Goal: Task Accomplishment & Management: Complete application form

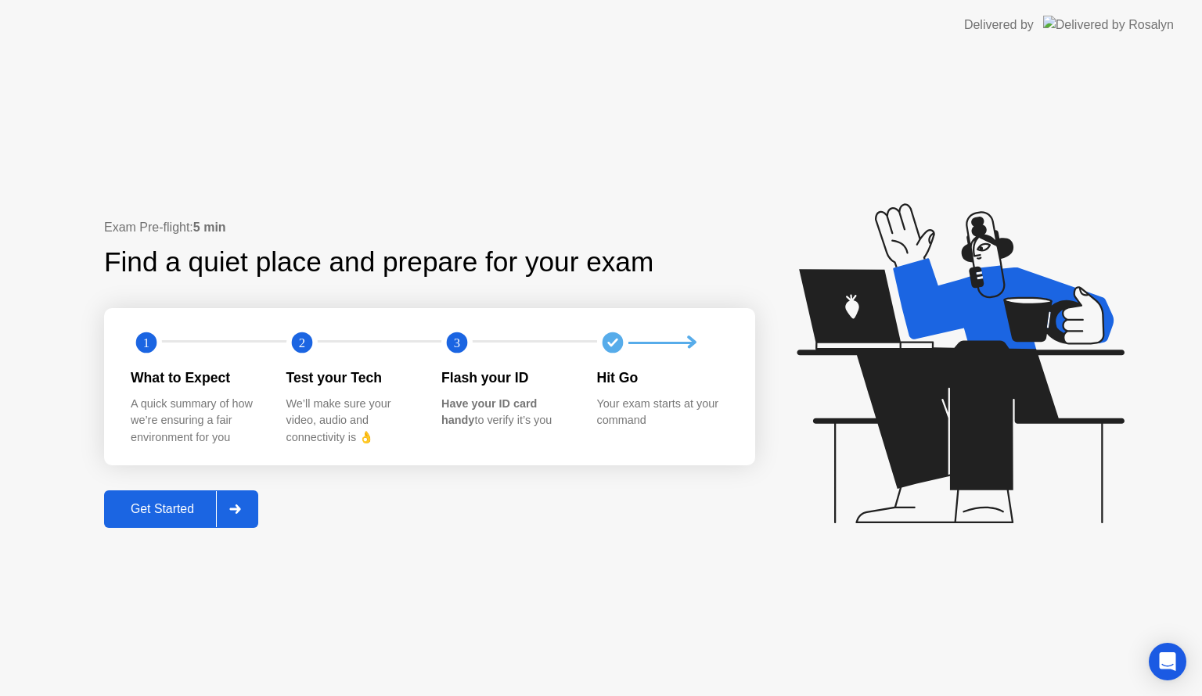
click at [241, 507] on icon at bounding box center [235, 509] width 12 height 9
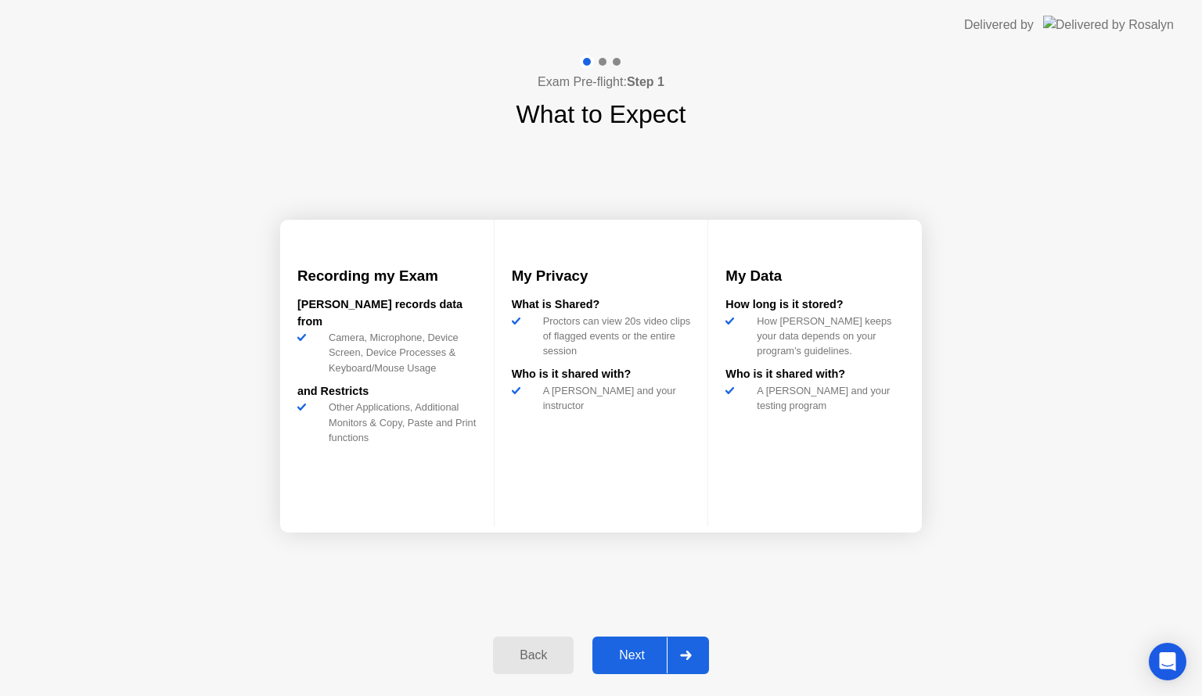
click at [654, 666] on button "Next" at bounding box center [650, 656] width 117 height 38
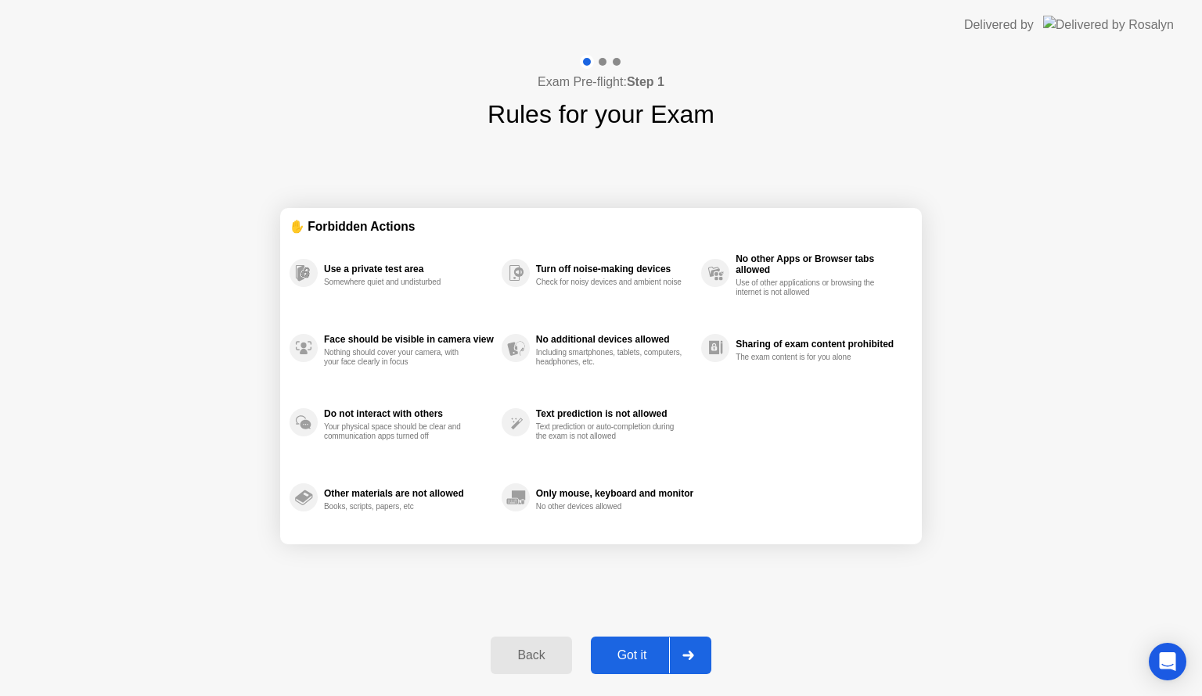
click at [654, 666] on button "Got it" at bounding box center [651, 656] width 121 height 38
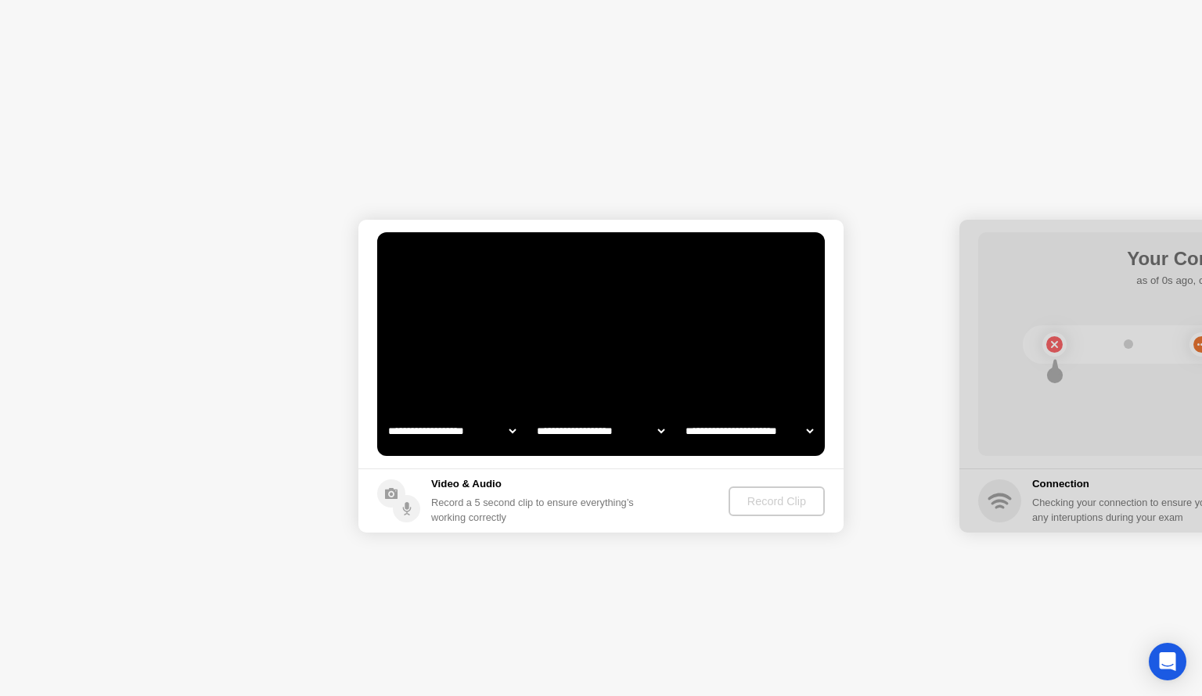
select select "**********"
select select "*******"
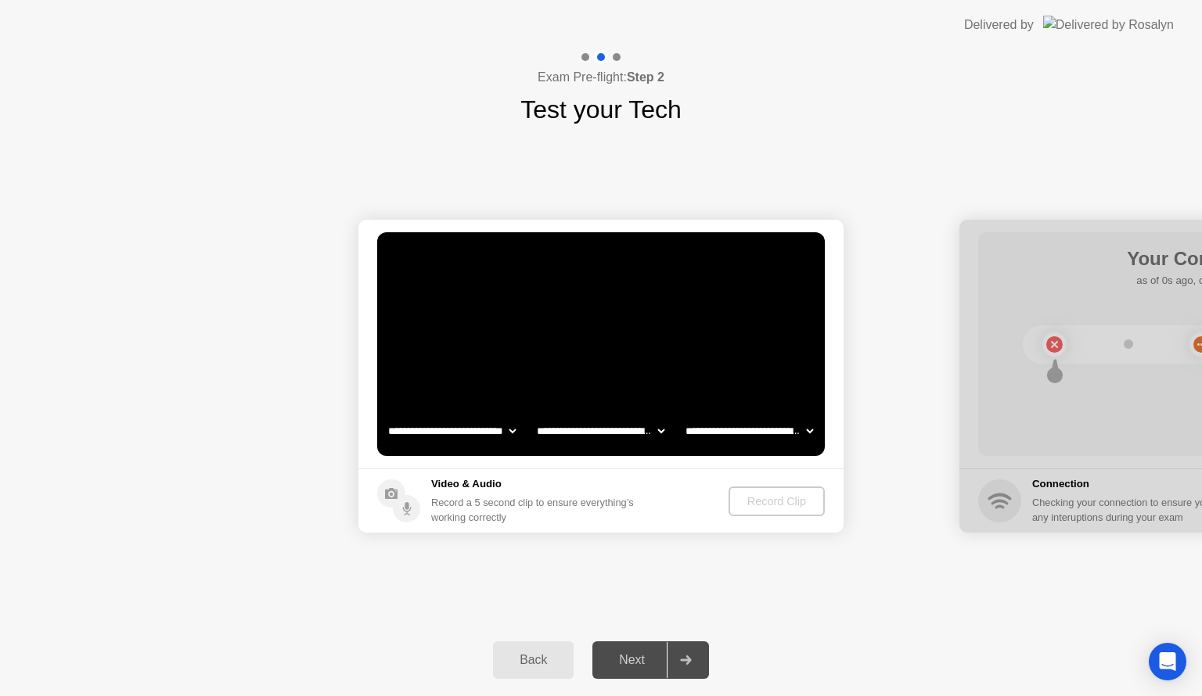
click at [779, 498] on div "Record Clip" at bounding box center [777, 501] width 84 height 13
click at [766, 504] on div "Record Clip" at bounding box center [778, 501] width 84 height 13
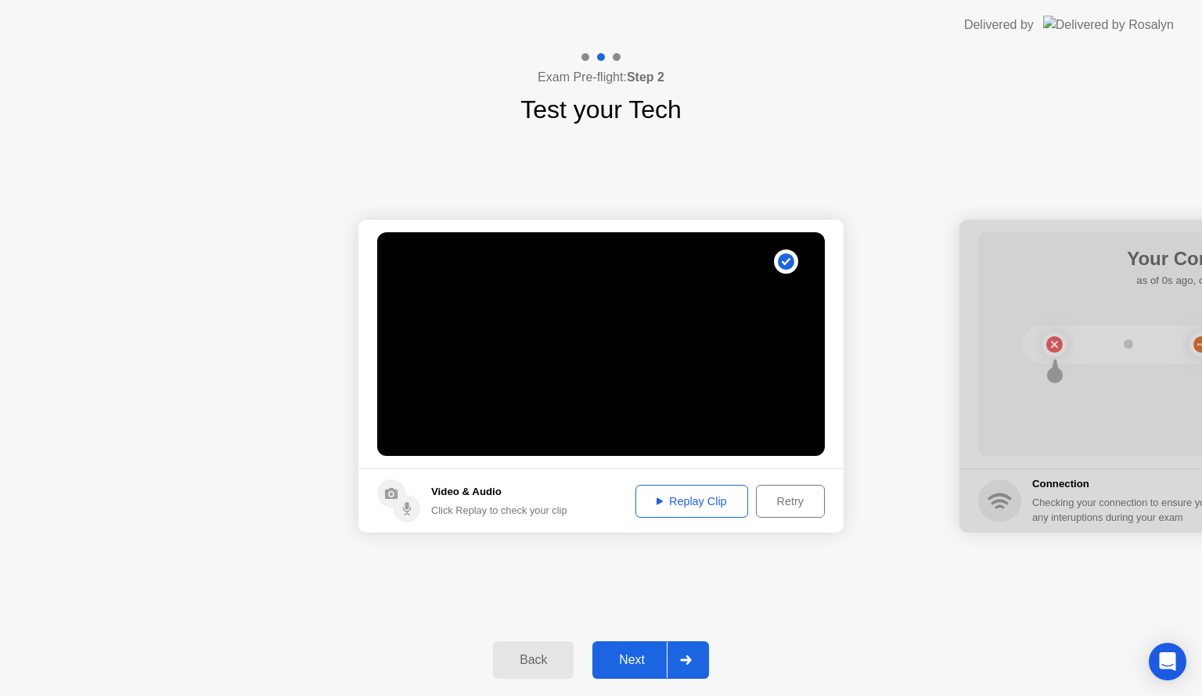
click at [697, 501] on div "Replay Clip" at bounding box center [692, 501] width 102 height 13
click at [687, 657] on icon at bounding box center [685, 660] width 11 height 9
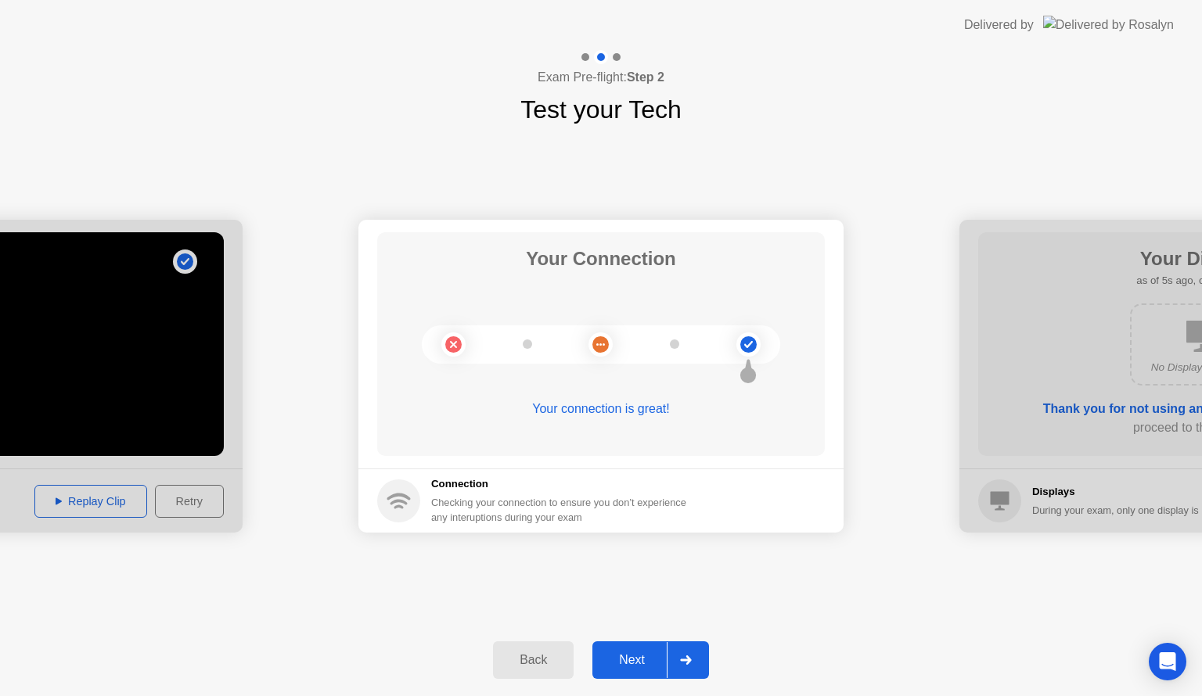
click at [686, 657] on icon at bounding box center [686, 660] width 12 height 9
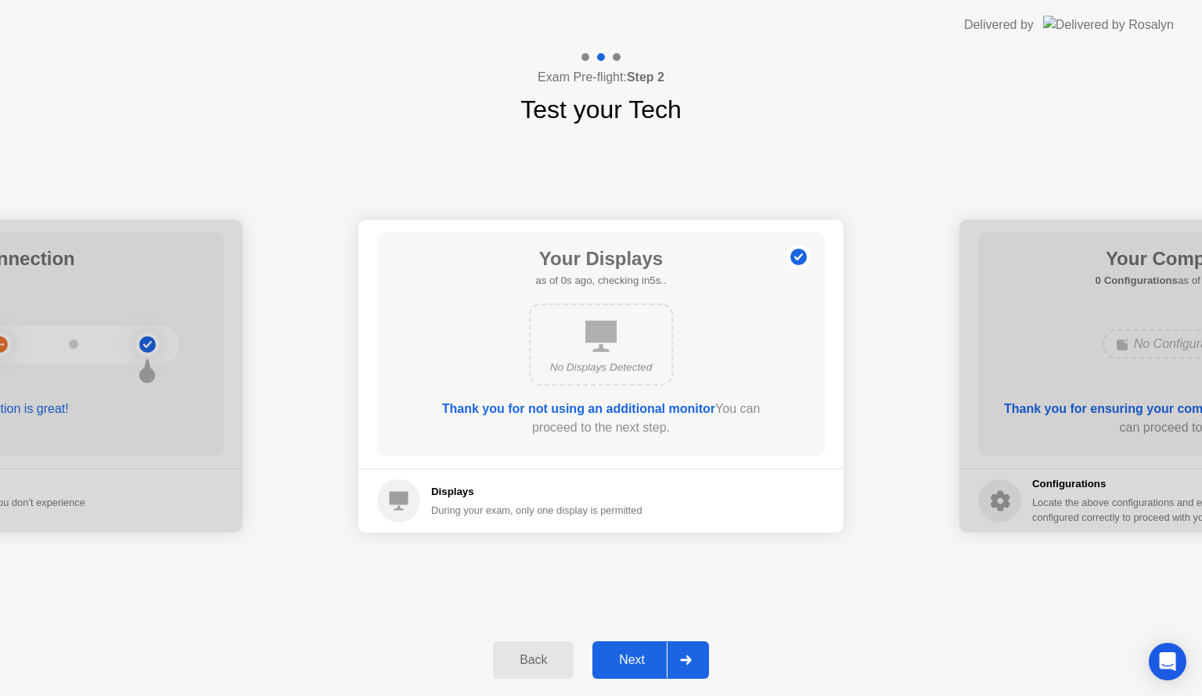
click at [686, 657] on icon at bounding box center [686, 660] width 12 height 9
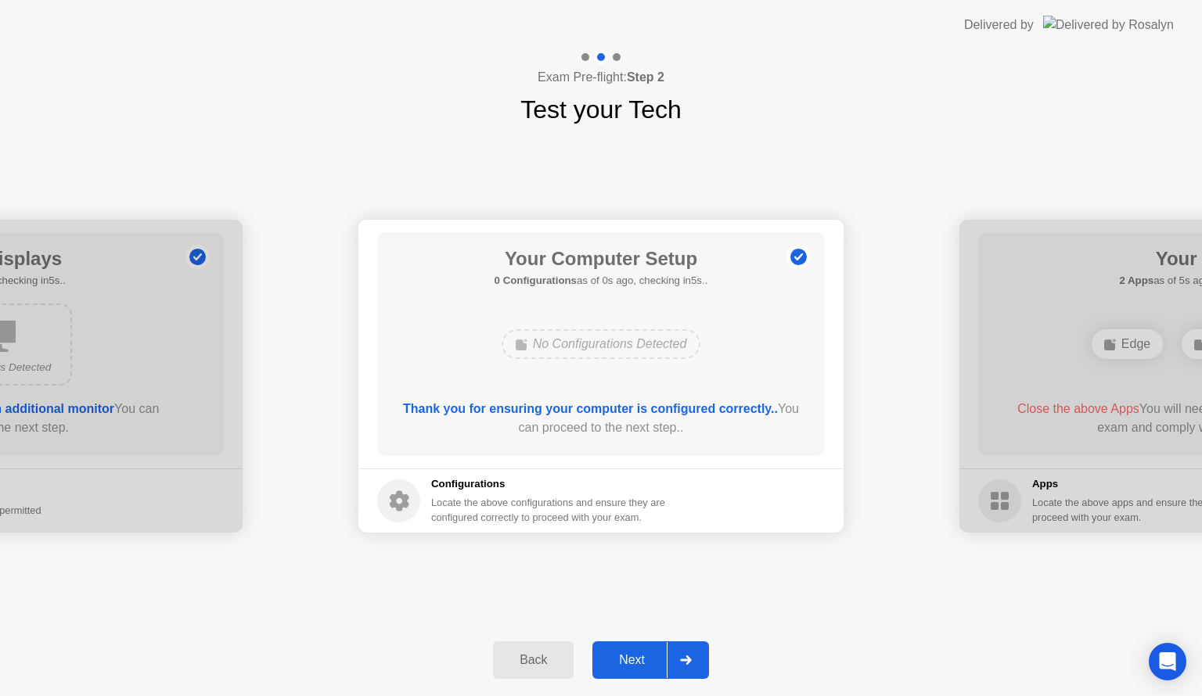
click at [686, 657] on icon at bounding box center [686, 660] width 12 height 9
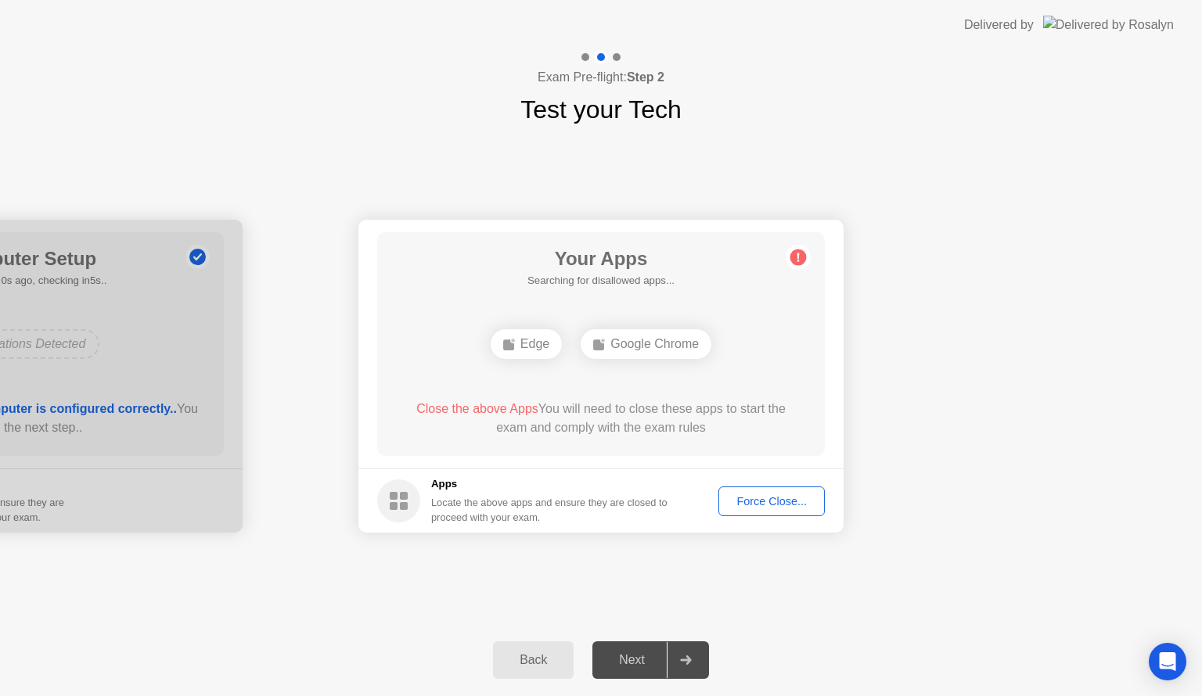
click at [686, 657] on icon at bounding box center [686, 660] width 12 height 9
click at [783, 502] on div "Force Close..." at bounding box center [771, 501] width 95 height 13
click at [776, 502] on div "Force Close..." at bounding box center [771, 501] width 95 height 13
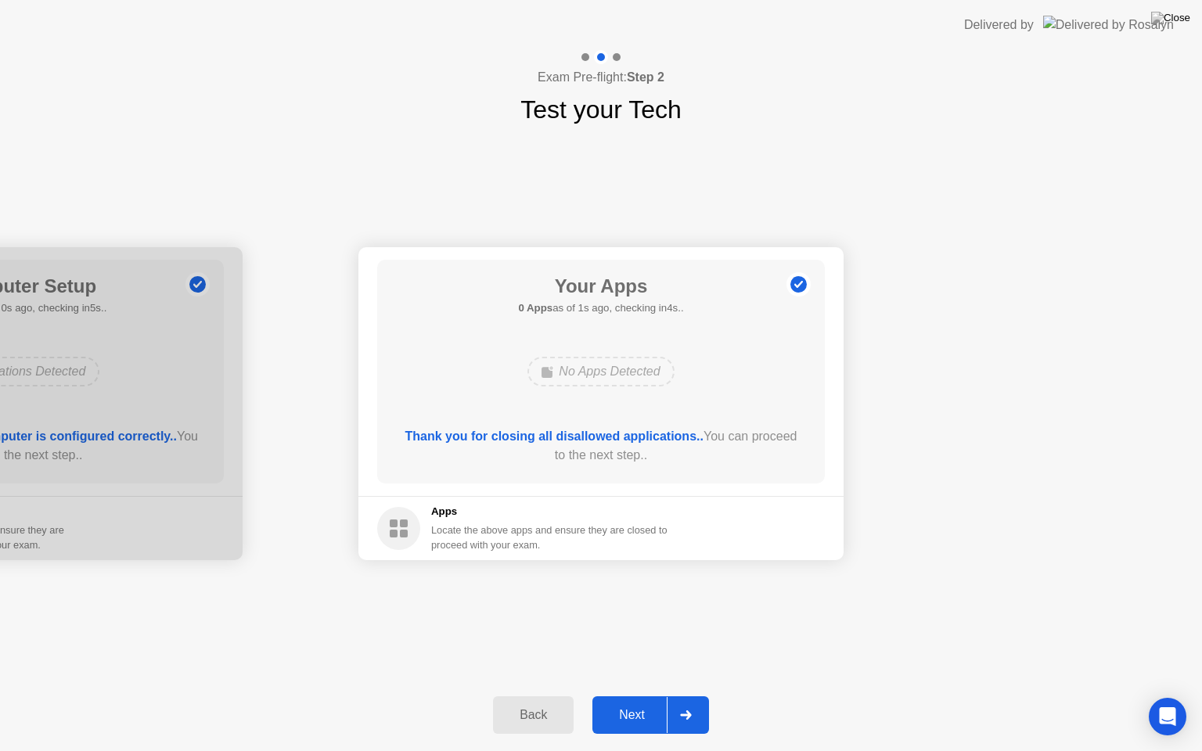
click at [446, 671] on div "**********" at bounding box center [601, 403] width 1202 height 551
click at [691, 696] on icon at bounding box center [685, 715] width 11 height 9
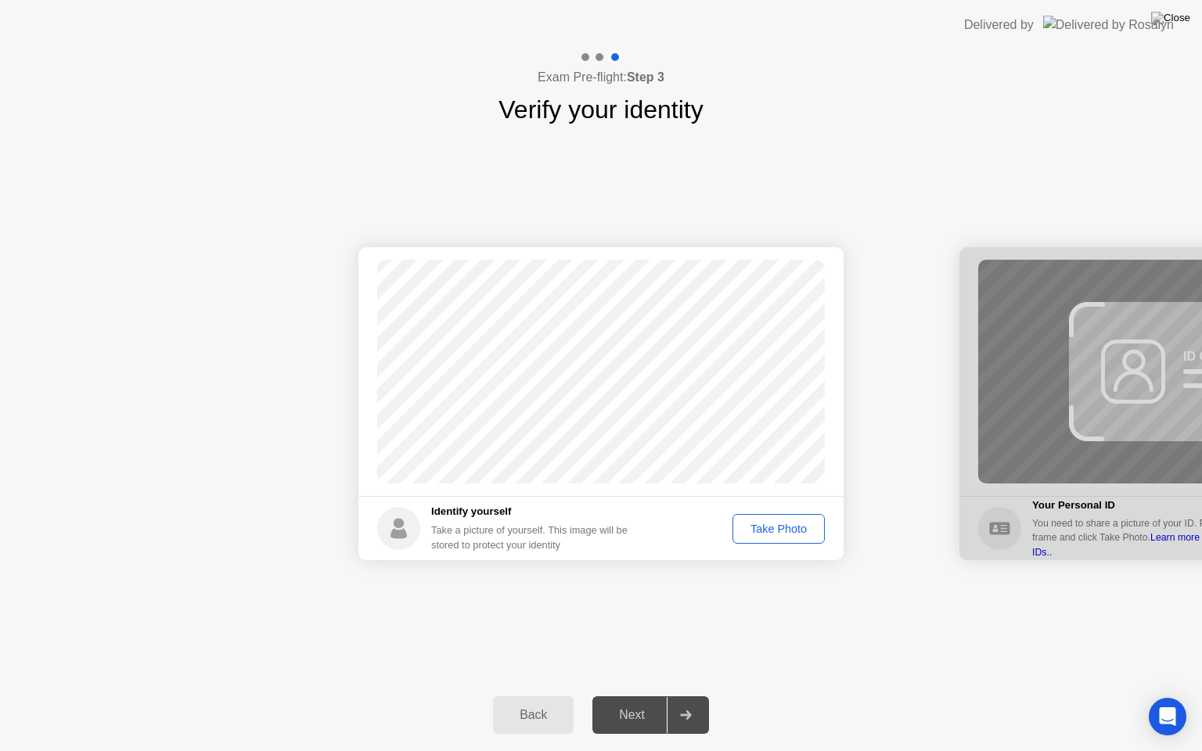
click at [781, 523] on div "Take Photo" at bounding box center [778, 529] width 81 height 13
click at [693, 696] on div at bounding box center [686, 715] width 38 height 36
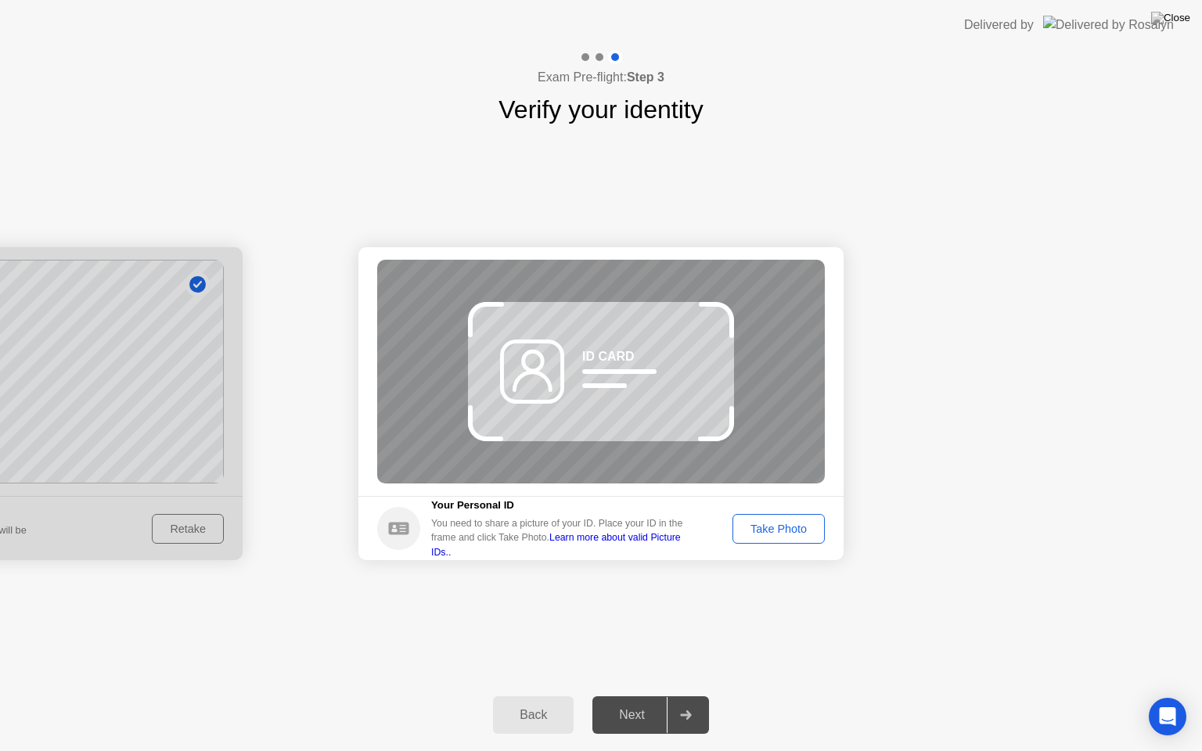
click at [693, 696] on div at bounding box center [686, 715] width 38 height 36
click at [769, 527] on div "Take Photo" at bounding box center [778, 529] width 81 height 13
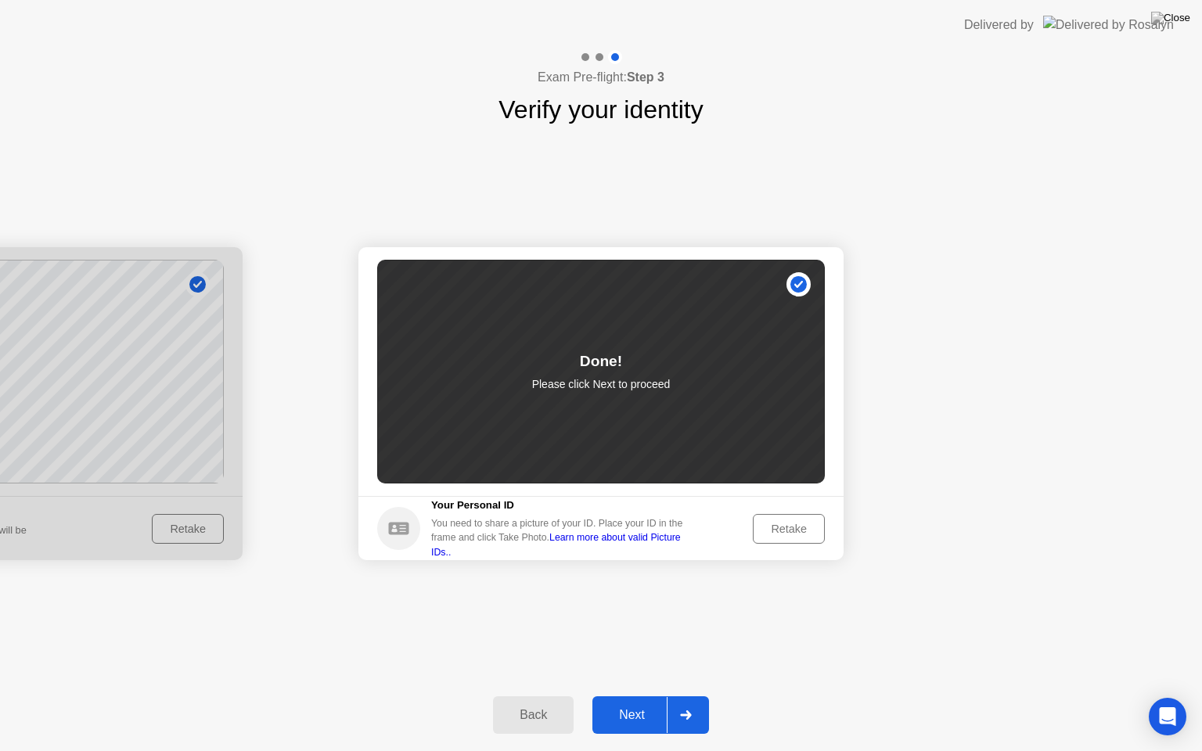
click at [685, 696] on icon at bounding box center [686, 715] width 12 height 9
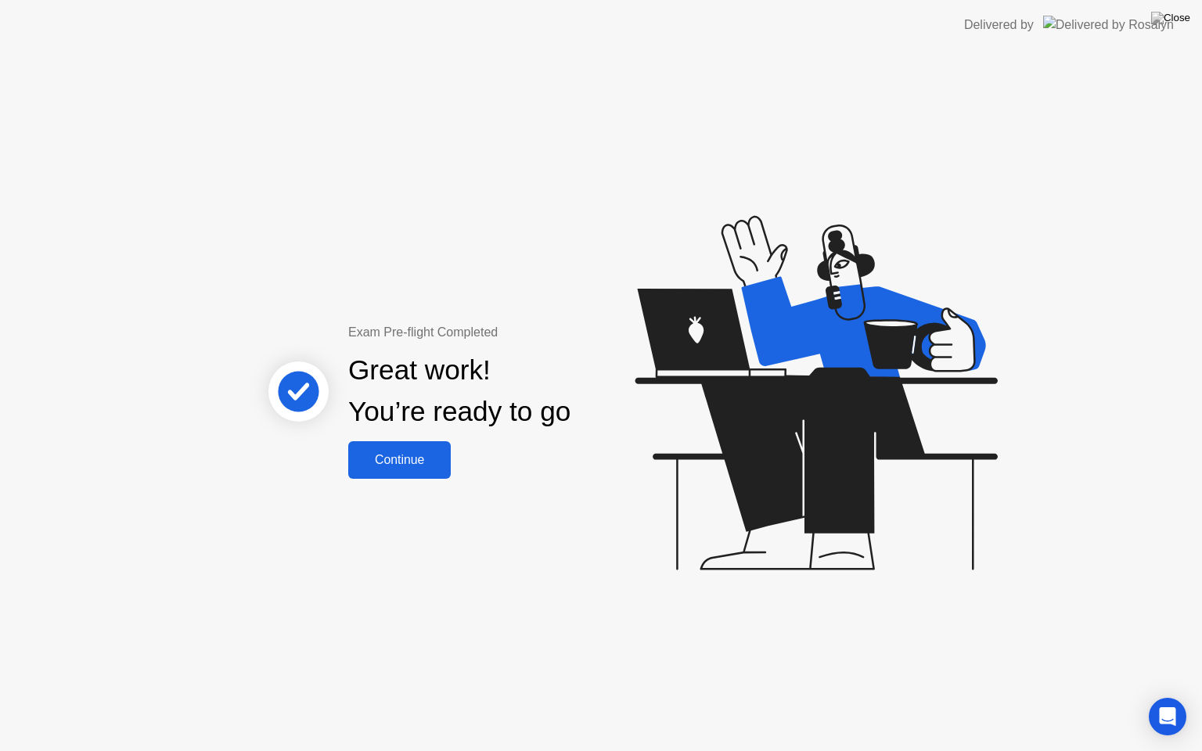
click at [398, 459] on div "Continue" at bounding box center [399, 460] width 93 height 14
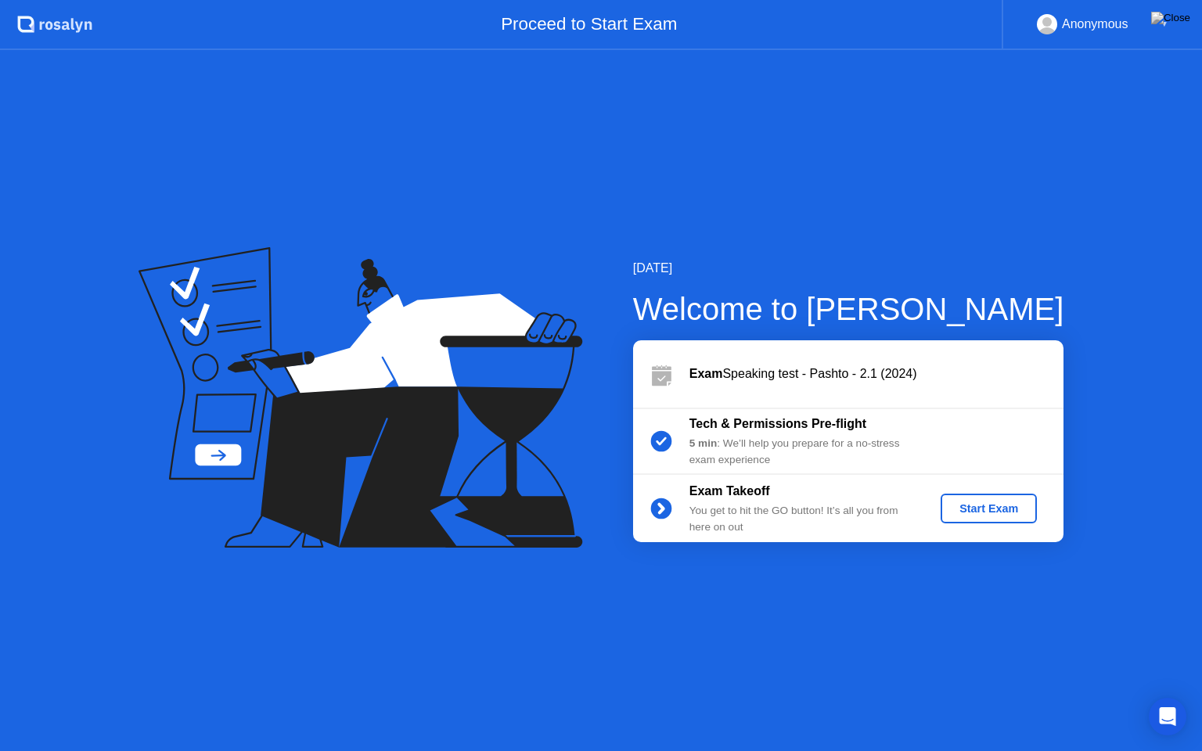
click at [966, 507] on div "Start Exam" at bounding box center [989, 508] width 84 height 13
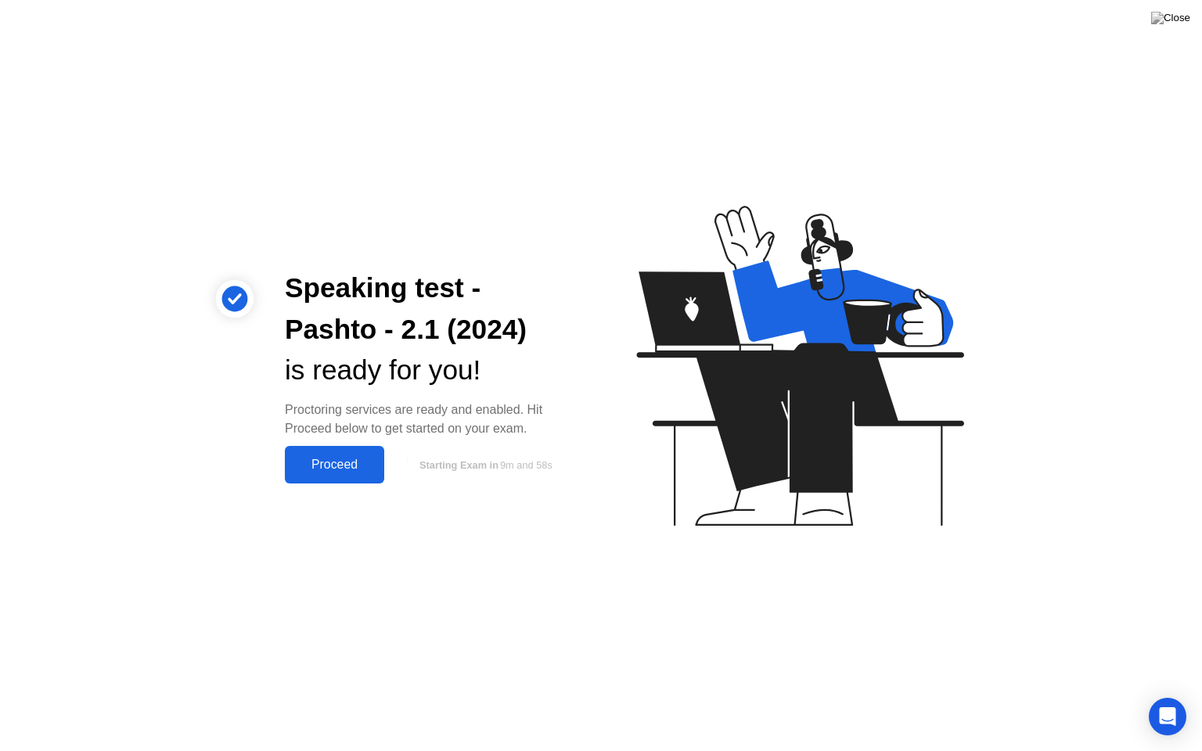
click at [354, 470] on div "Proceed" at bounding box center [335, 465] width 90 height 14
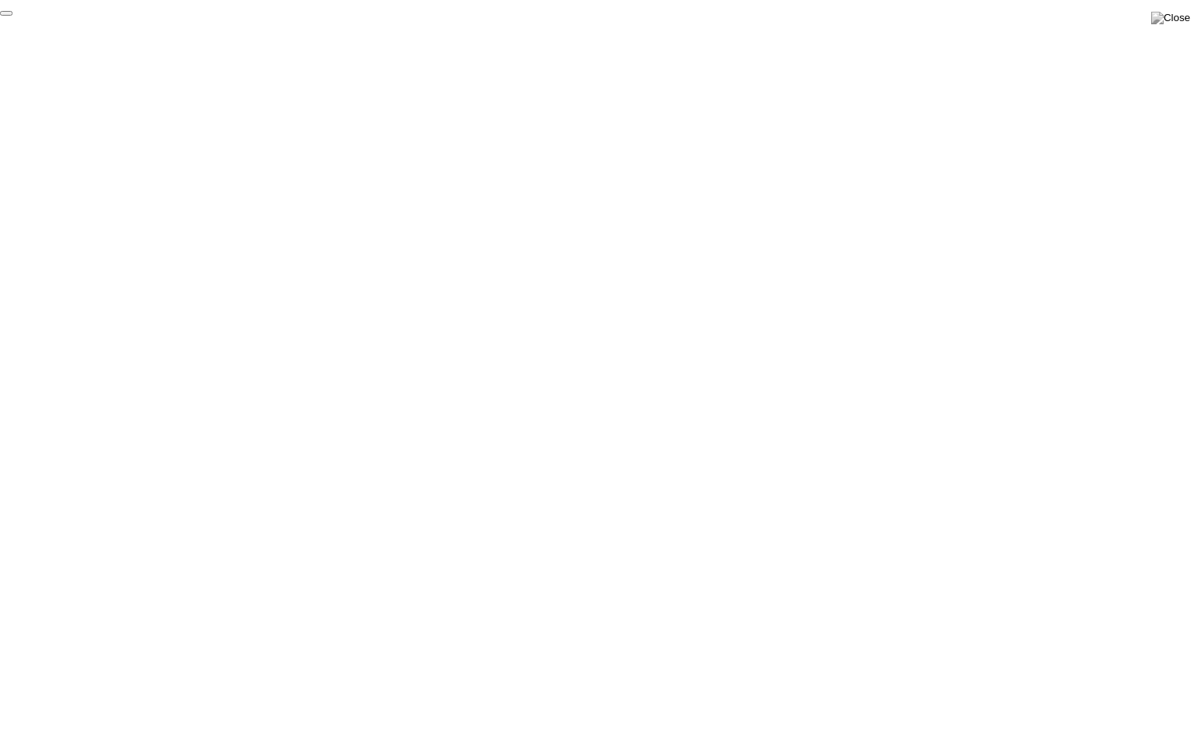
click div "End Proctoring Session"
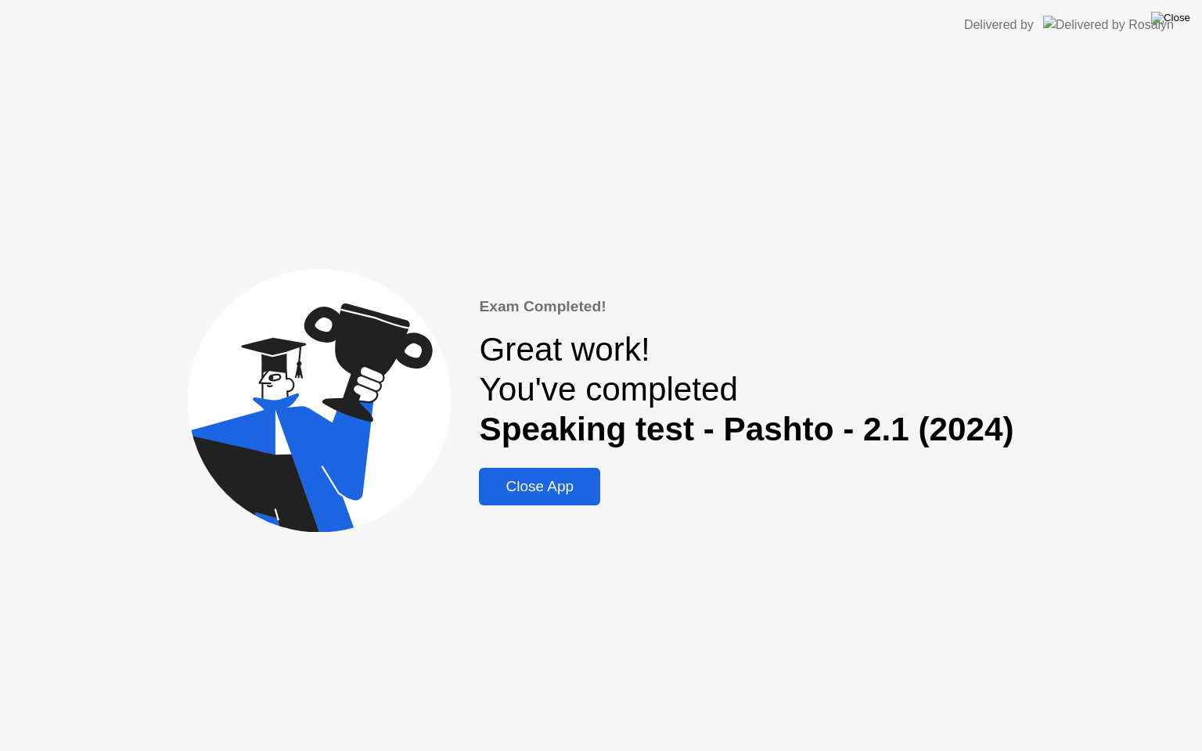
click at [1180, 21] on img at bounding box center [1170, 18] width 39 height 13
